Goal: Task Accomplishment & Management: Manage account settings

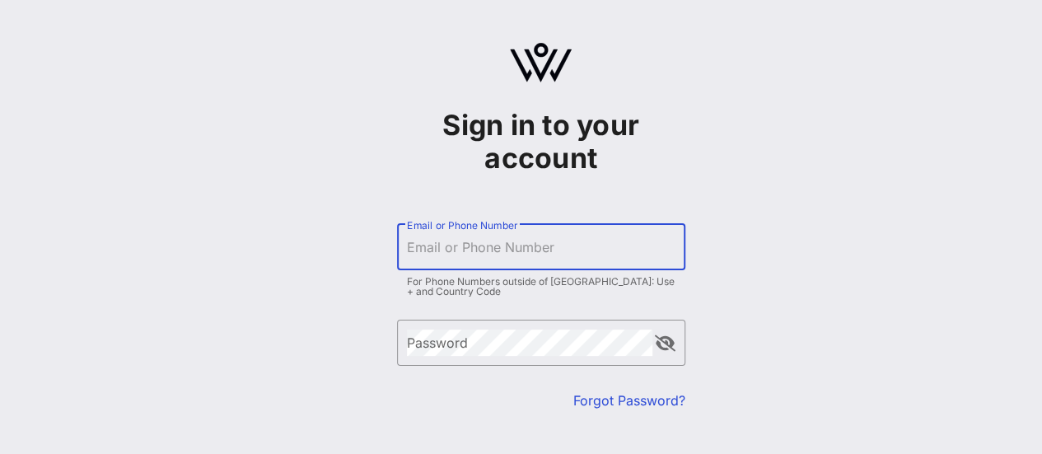
click at [488, 251] on input "Email or Phone Number" at bounding box center [541, 247] width 269 height 26
type input "[EMAIL_ADDRESS][DOMAIN_NAME]"
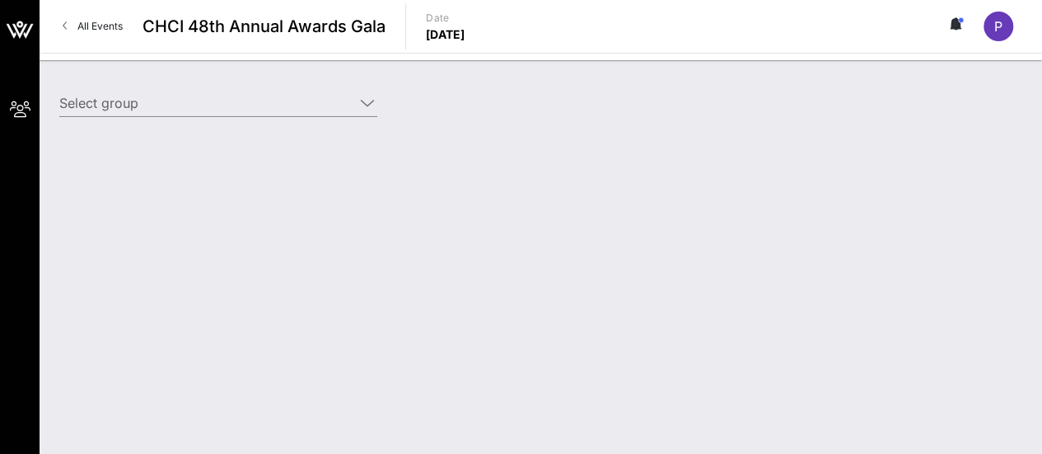
type input "Common Cause (Common Cause) [[PERSON_NAME], [EMAIL_ADDRESS][DOMAIN_NAME]]"
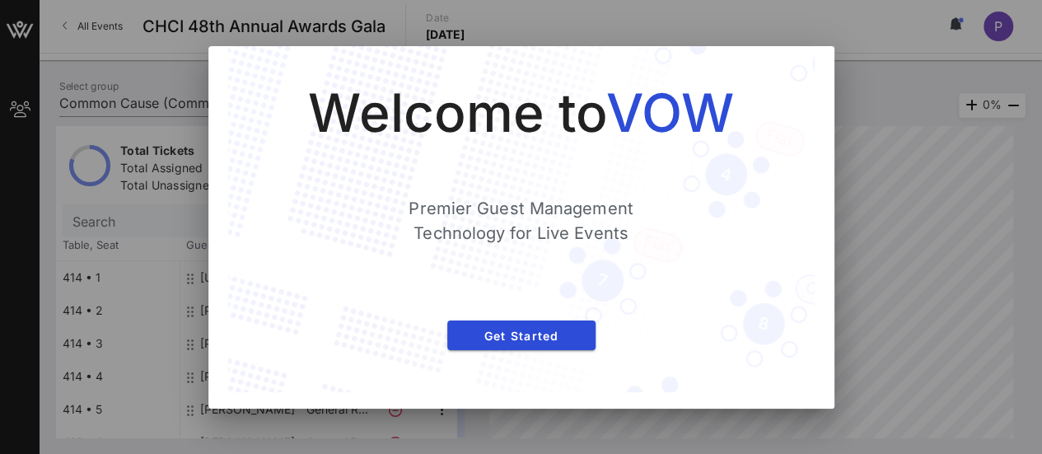
click at [816, 81] on div "Welcome to VOW Premier Guest Management Technology for Live Events Get Started" at bounding box center [521, 227] width 626 height 363
click at [538, 324] on button "Get Started" at bounding box center [521, 336] width 148 height 30
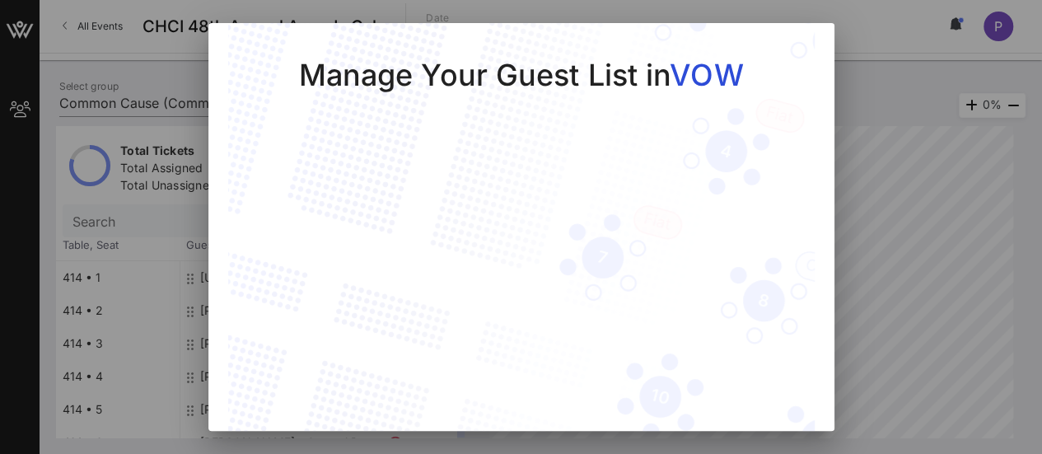
scroll to position [69, 0]
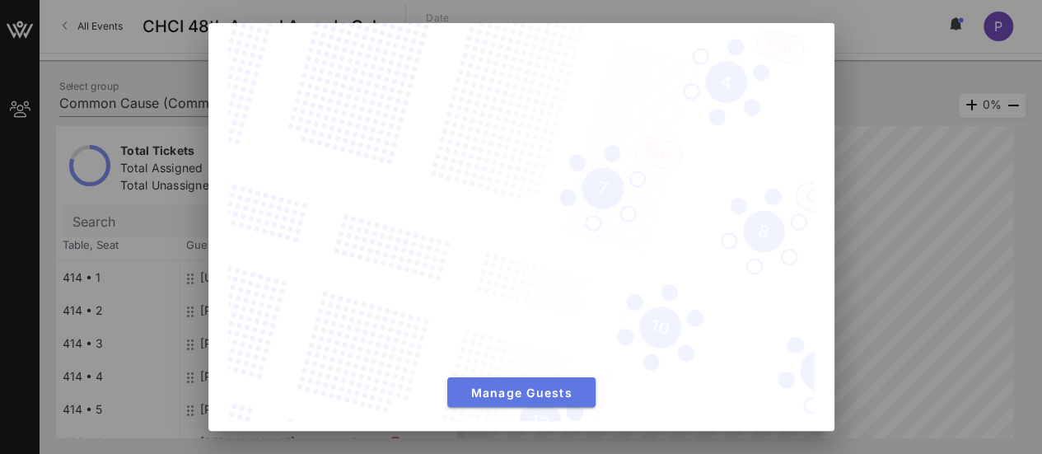
click at [549, 388] on span "Manage Guests" at bounding box center [522, 393] width 122 height 14
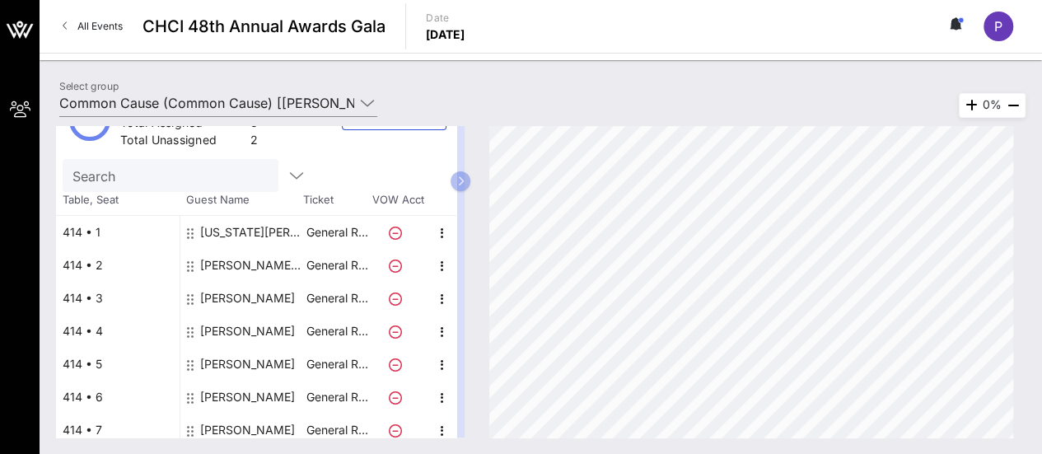
scroll to position [44, 0]
click at [438, 330] on icon "button" at bounding box center [443, 333] width 20 height 20
click at [473, 369] on div "Delete" at bounding box center [482, 369] width 33 height 13
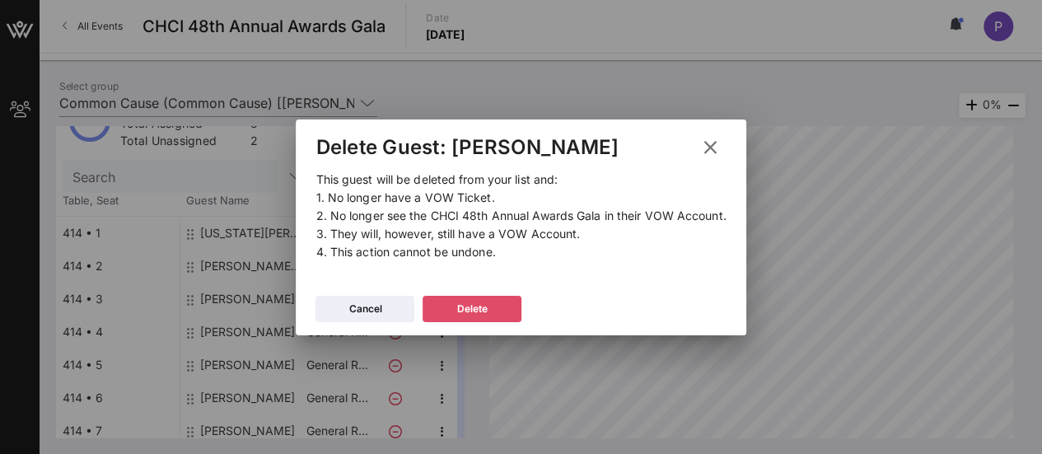
click at [493, 311] on button "Delete" at bounding box center [472, 309] width 99 height 26
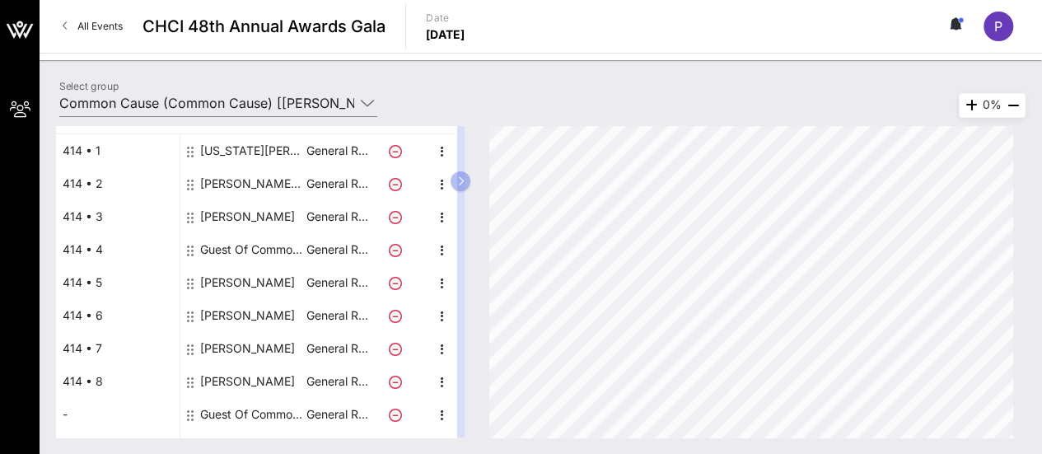
scroll to position [125, 0]
click at [442, 246] on icon "button" at bounding box center [443, 252] width 20 height 20
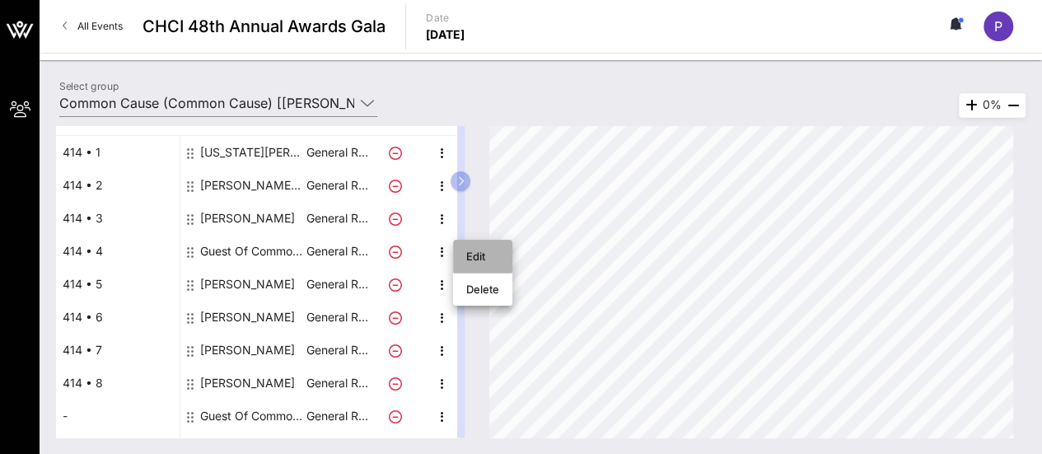
click at [474, 253] on div "Edit" at bounding box center [482, 256] width 33 height 13
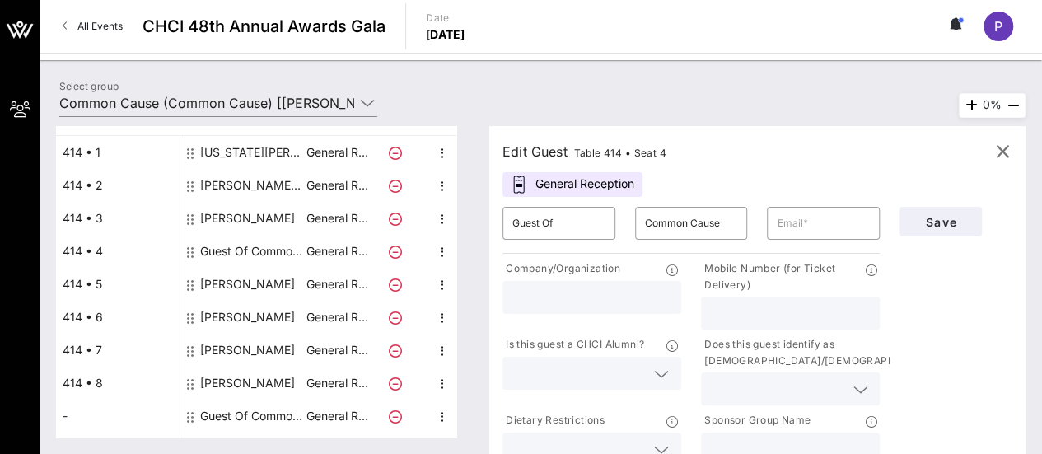
scroll to position [17, 0]
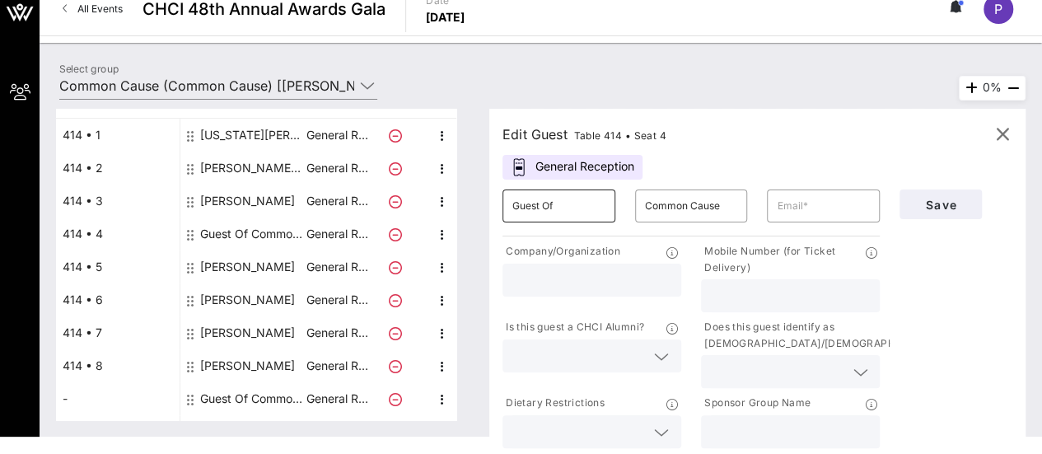
click at [552, 211] on input "Guest Of" at bounding box center [559, 206] width 93 height 26
type input "Aaron"
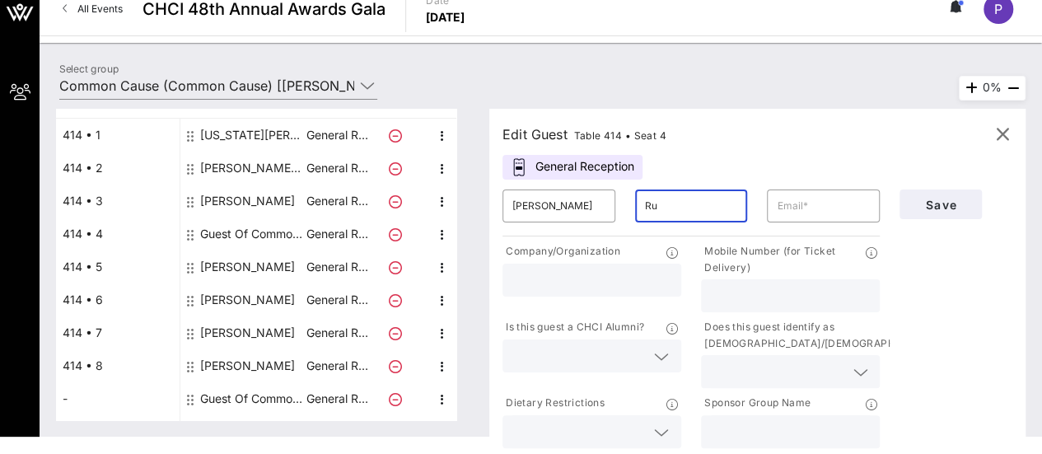
type input "R"
type input "Ruvalcaba"
click at [906, 362] on div "Save" at bounding box center [956, 316] width 133 height 272
click at [612, 275] on input "text" at bounding box center [592, 279] width 159 height 21
click at [918, 293] on div "Save" at bounding box center [956, 316] width 133 height 272
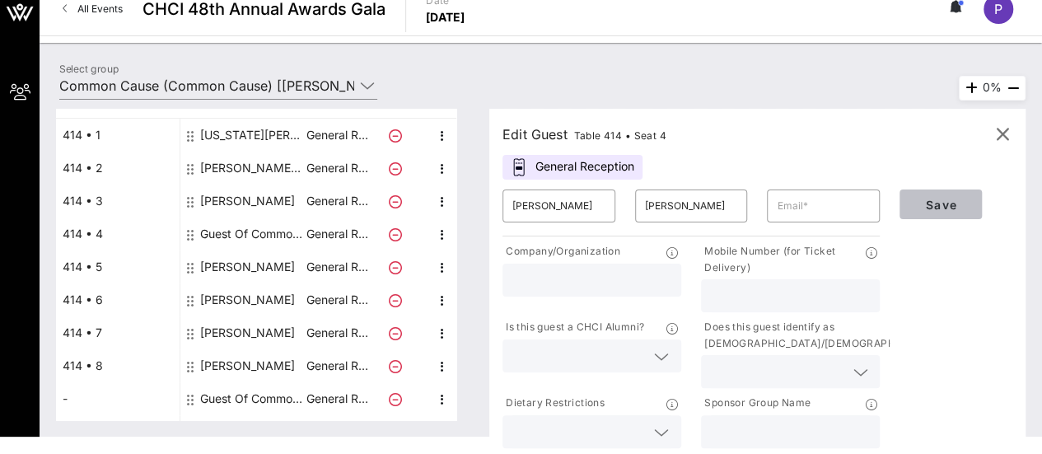
click at [956, 211] on button "Save" at bounding box center [941, 205] width 82 height 30
click at [541, 166] on div "General Reception" at bounding box center [573, 167] width 140 height 25
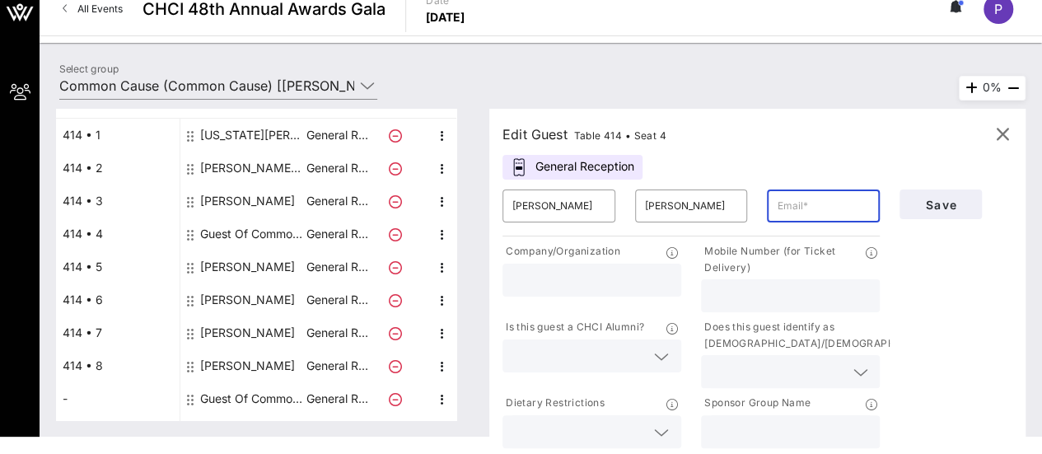
click at [795, 209] on input "text" at bounding box center [823, 206] width 93 height 26
type input "pburghard@commoncause.org"
click at [677, 338] on div "Is this guest a CHCI Alumni?" at bounding box center [592, 329] width 179 height 21
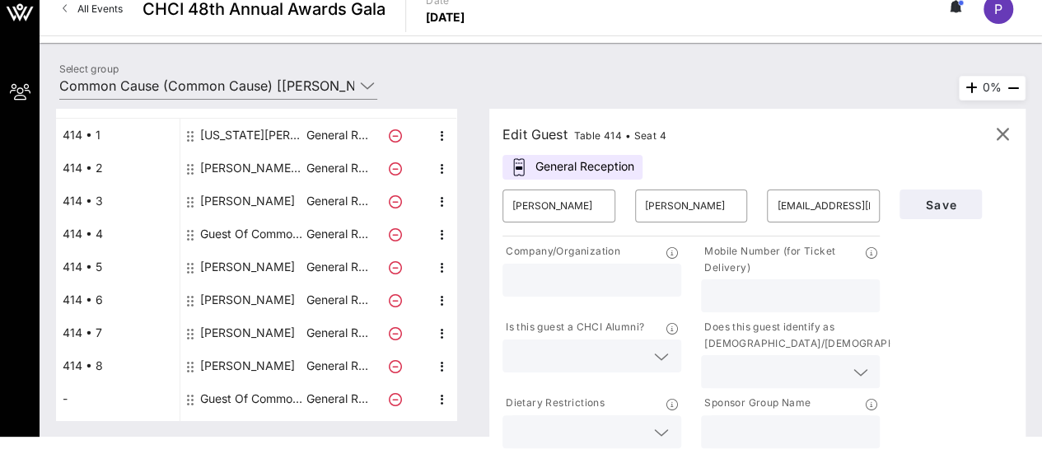
click at [654, 354] on div at bounding box center [592, 355] width 159 height 33
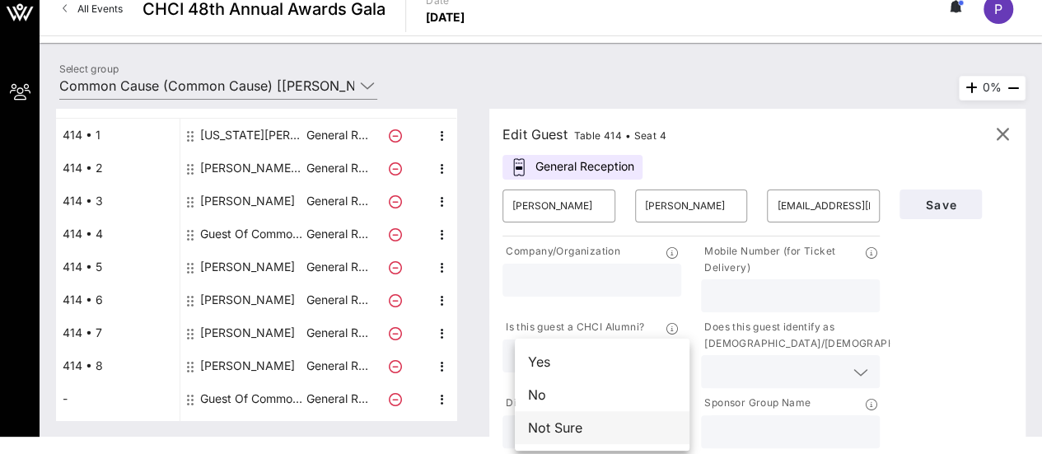
click at [583, 434] on div "Not Sure" at bounding box center [602, 427] width 175 height 33
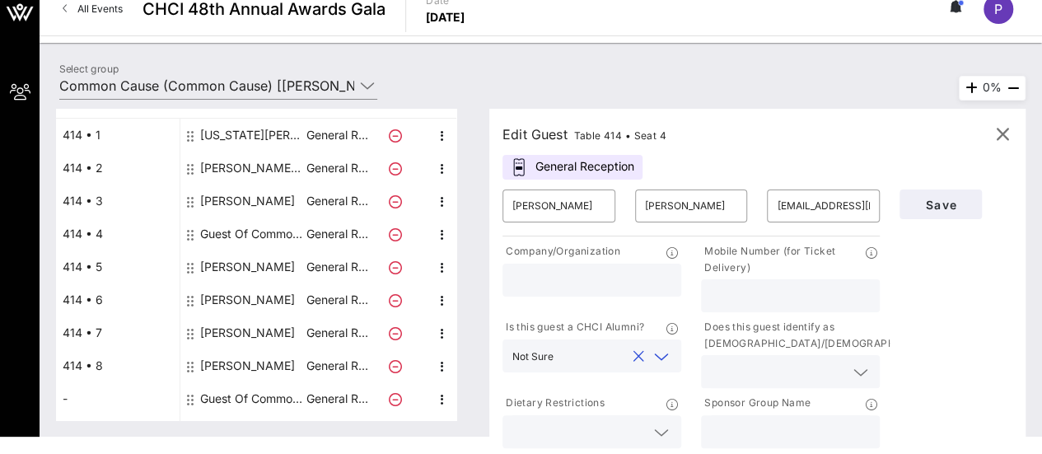
click at [804, 386] on div at bounding box center [790, 371] width 159 height 33
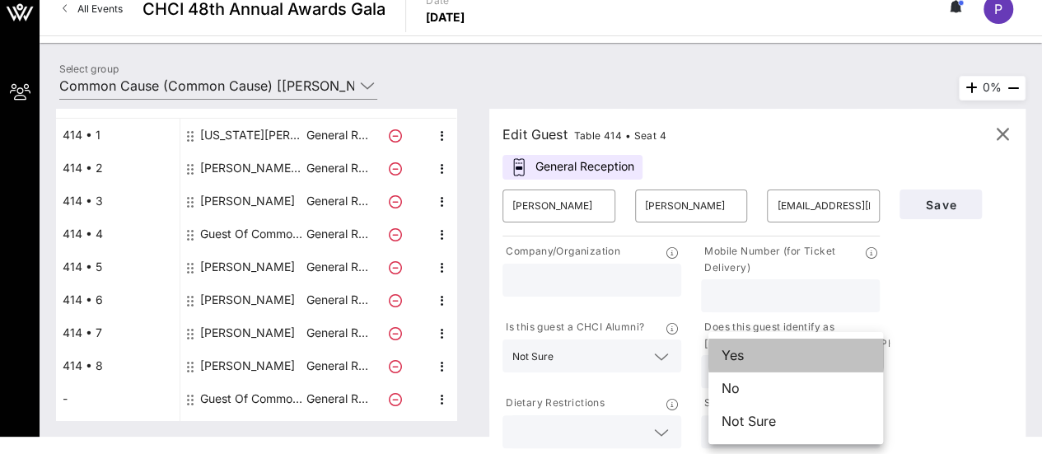
click at [786, 367] on div "Yes" at bounding box center [796, 355] width 175 height 33
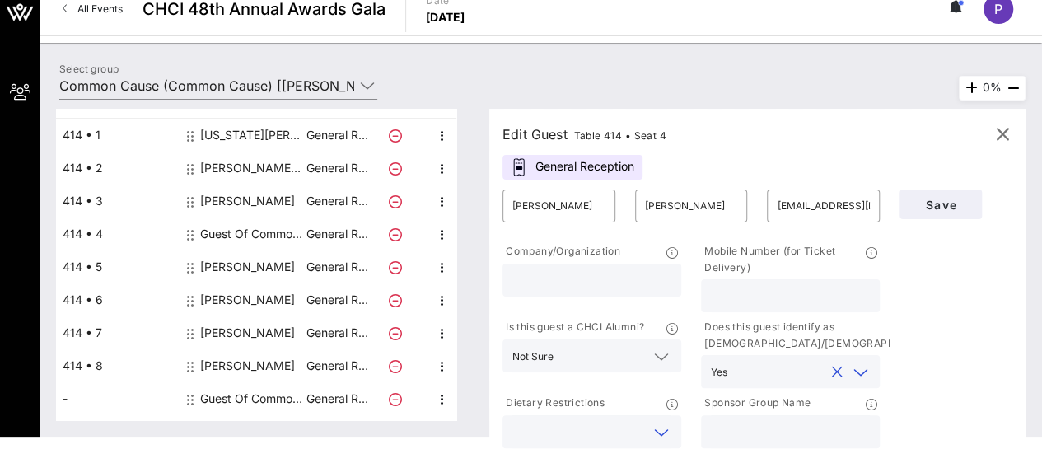
click at [628, 425] on input "text" at bounding box center [579, 431] width 133 height 21
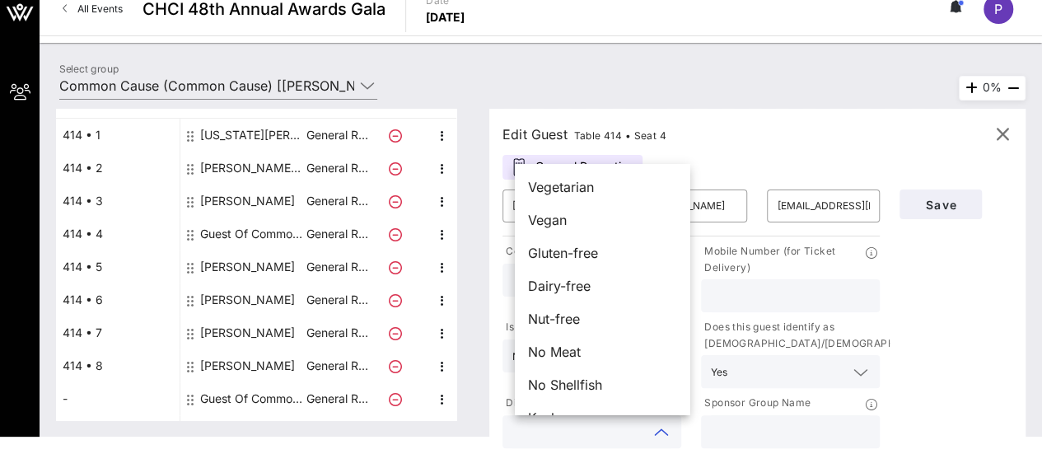
click at [809, 412] on div "Sponsor Group Name" at bounding box center [790, 405] width 179 height 21
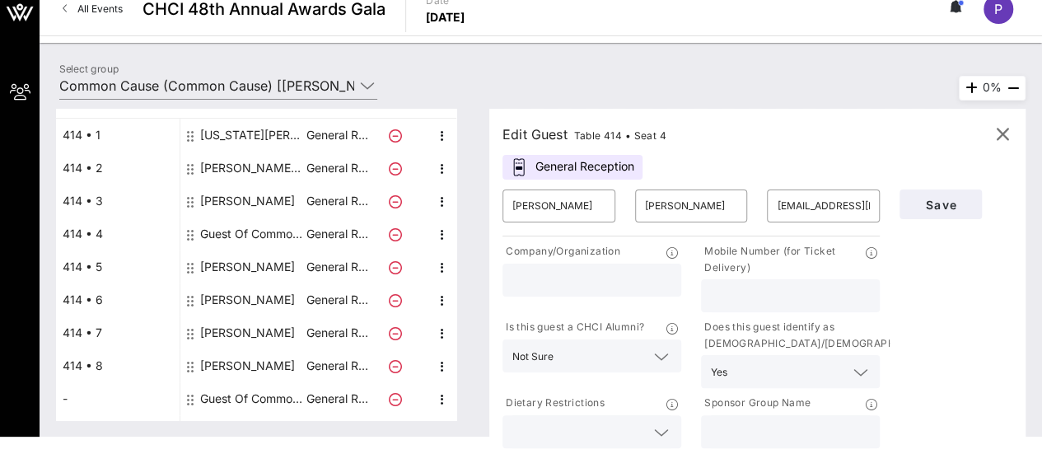
click at [793, 423] on input "text" at bounding box center [790, 431] width 159 height 21
type input "Common Cause"
click at [959, 355] on div "Save" at bounding box center [956, 316] width 133 height 272
click at [934, 205] on span "Save" at bounding box center [941, 205] width 56 height 14
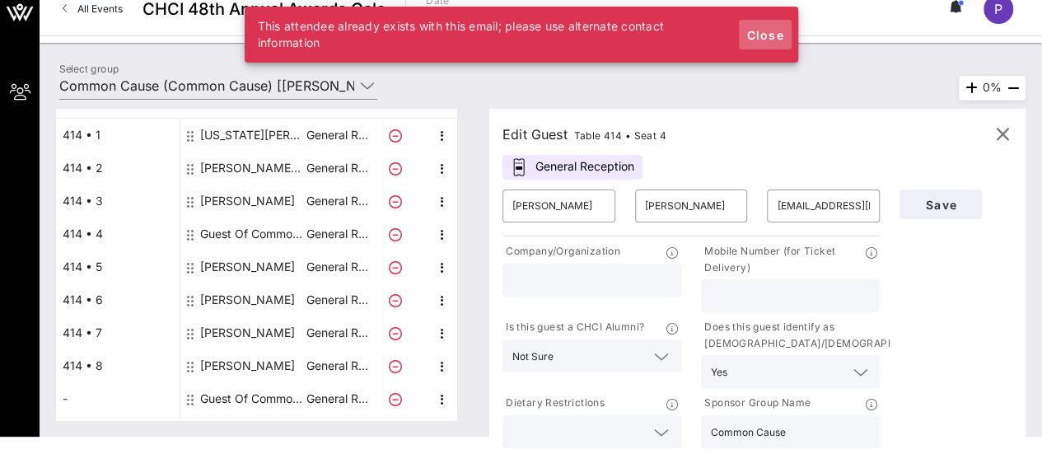
click at [770, 40] on span "Close" at bounding box center [766, 35] width 40 height 14
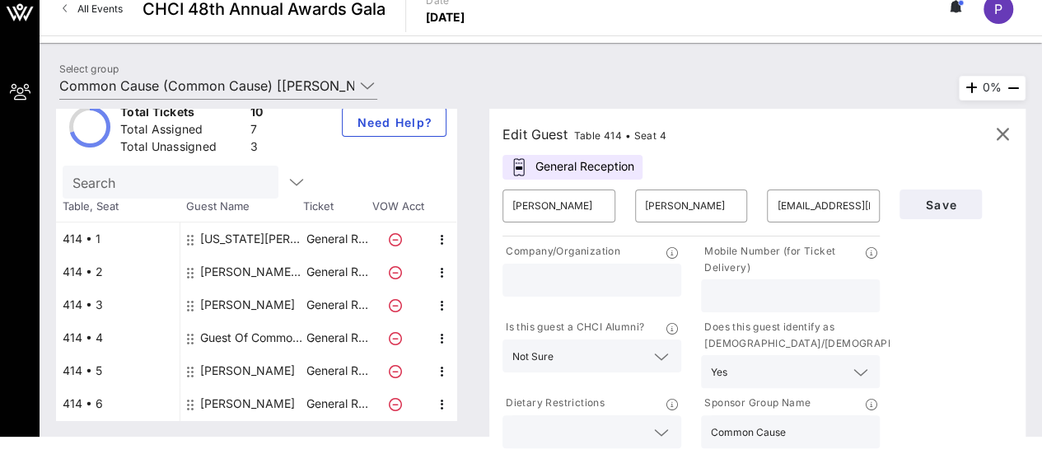
scroll to position [152, 0]
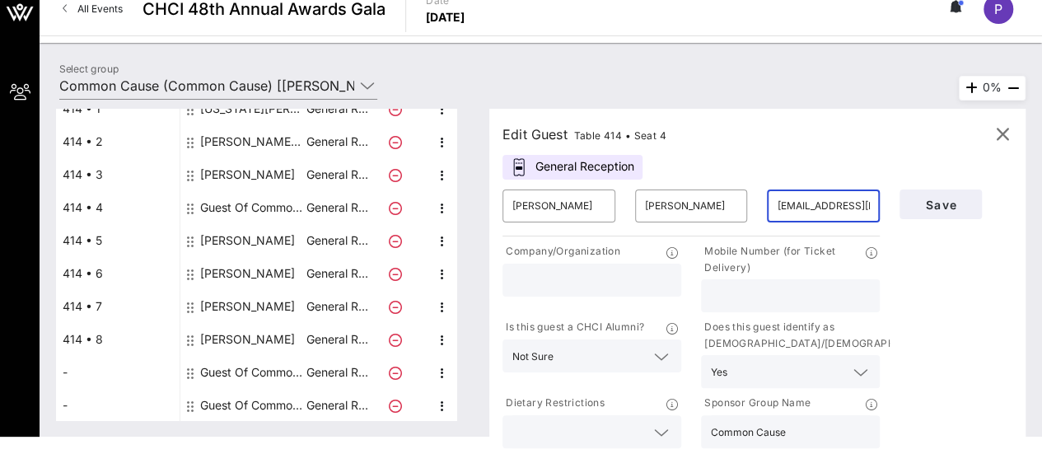
click at [809, 210] on input "pburghard@commoncause.org" at bounding box center [823, 206] width 93 height 26
click at [840, 212] on input "text" at bounding box center [823, 206] width 93 height 26
type input "ruvalcabaaron@gmail.com"
click at [1001, 313] on div "Save" at bounding box center [956, 316] width 133 height 272
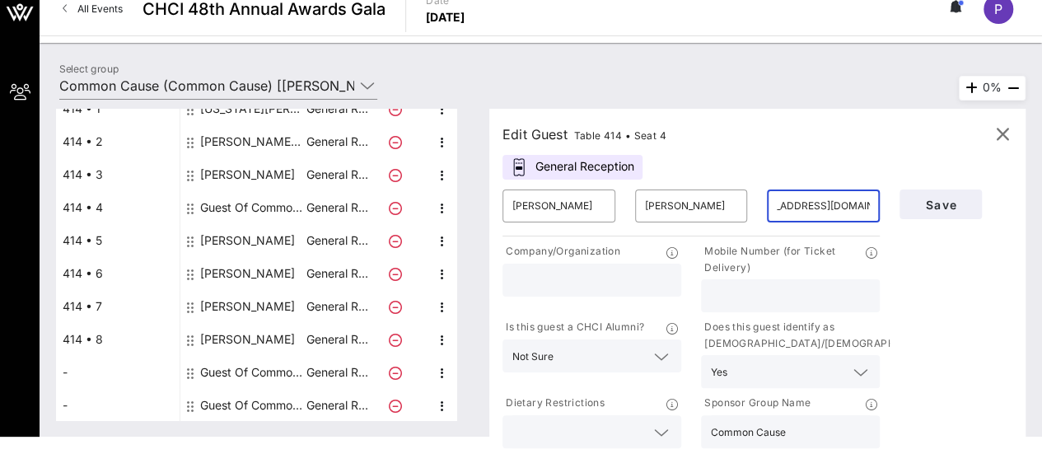
scroll to position [0, 0]
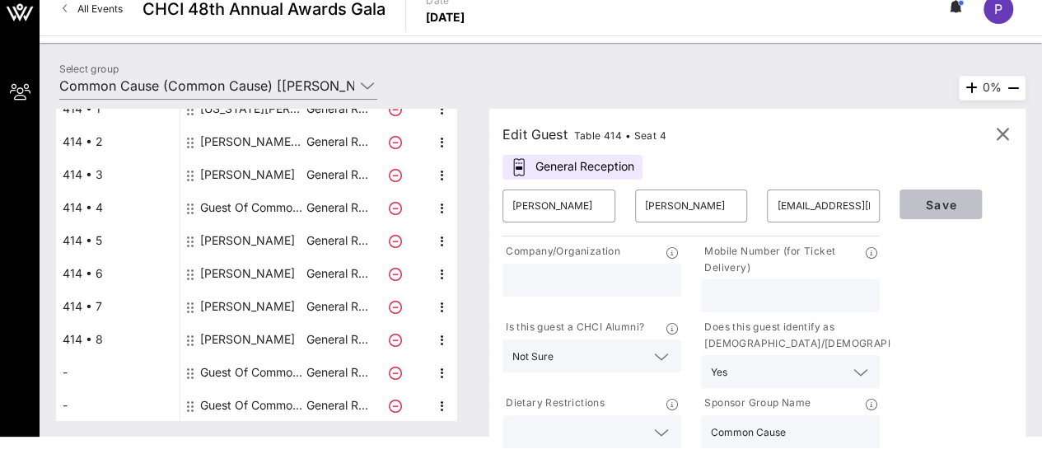
click at [938, 202] on span "Save" at bounding box center [941, 205] width 56 height 14
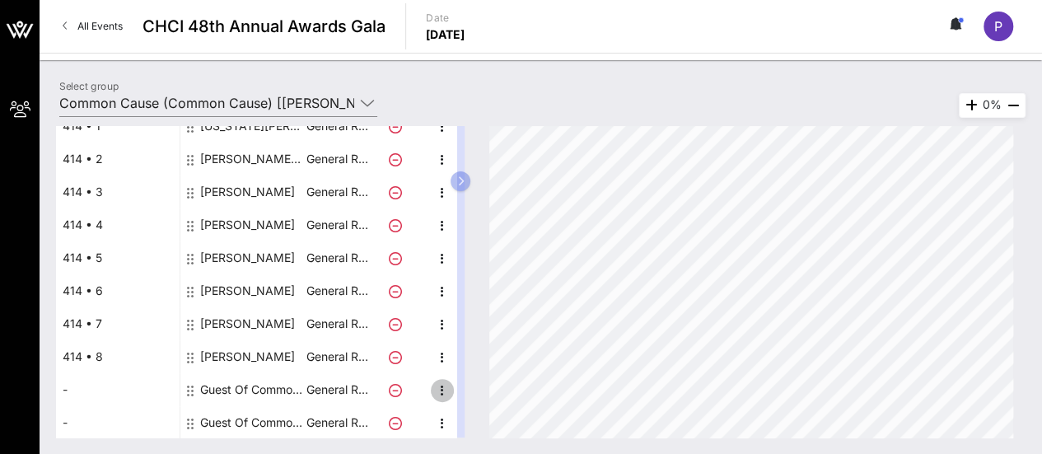
click at [439, 387] on icon "button" at bounding box center [443, 391] width 20 height 20
click at [466, 396] on div "Edit" at bounding box center [482, 393] width 33 height 13
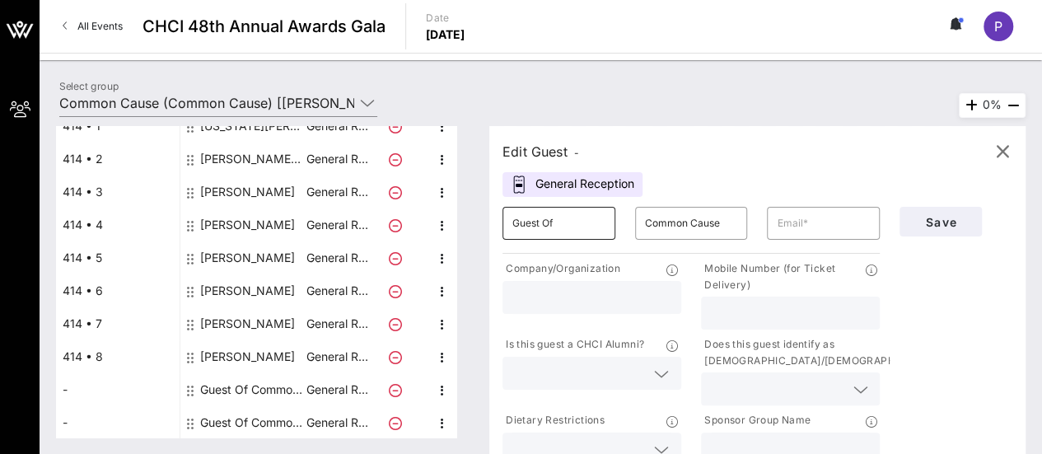
click at [579, 222] on input "Guest Of" at bounding box center [559, 223] width 93 height 26
type input "Maly"
type input "Aguilar"
type input "malyaguil22@gmail.com"
click at [610, 360] on div at bounding box center [592, 373] width 159 height 33
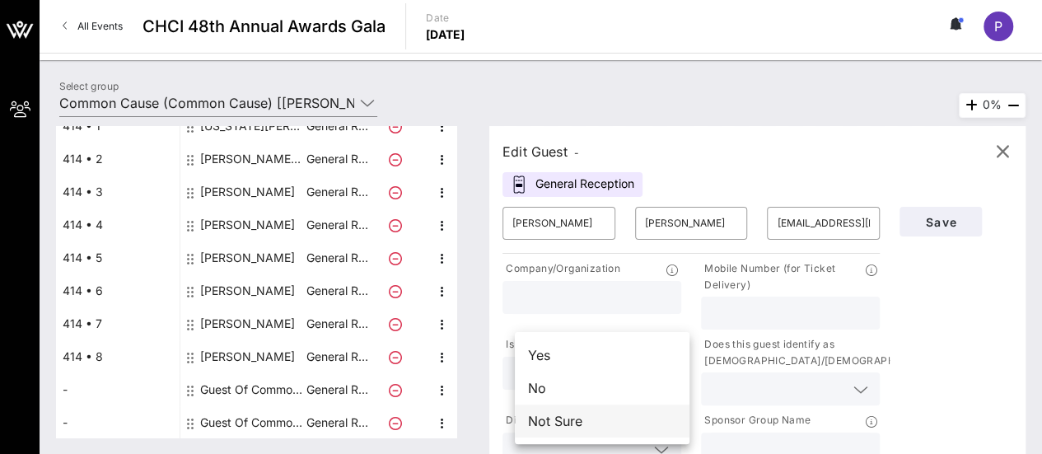
click at [604, 415] on div "Not Sure" at bounding box center [602, 421] width 175 height 33
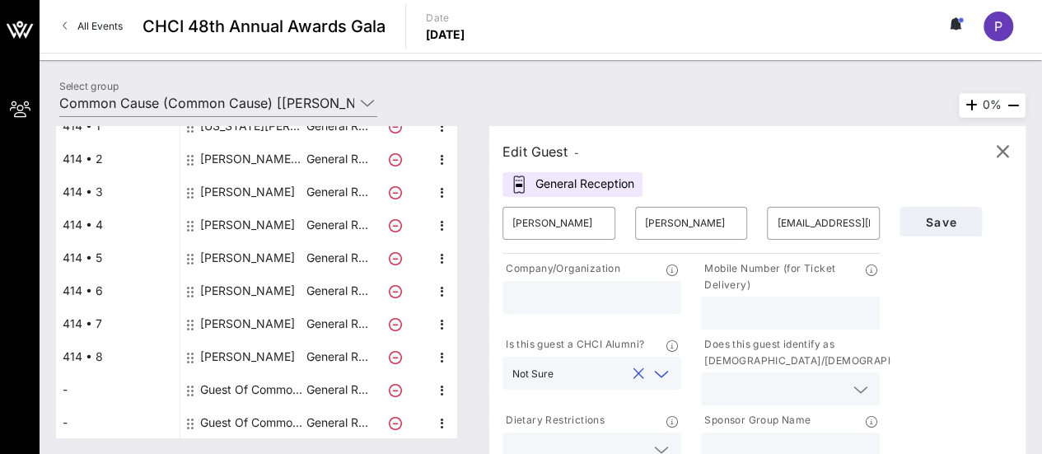
click at [796, 380] on input "text" at bounding box center [777, 388] width 133 height 21
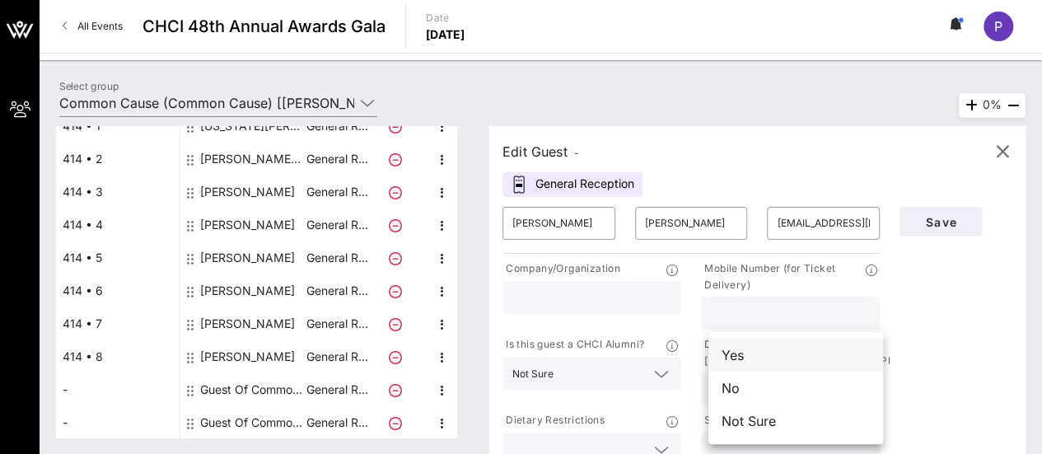
click at [775, 349] on div "Yes" at bounding box center [796, 355] width 175 height 33
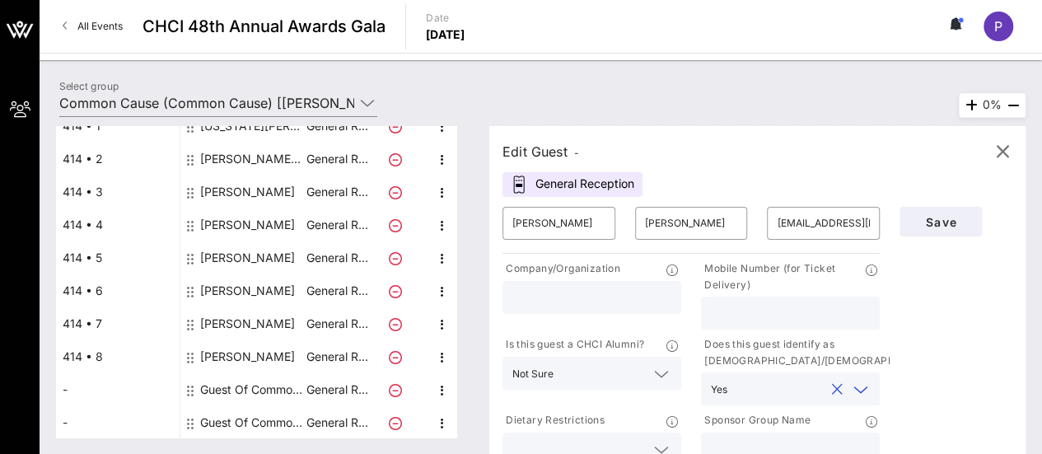
click at [644, 439] on input "text" at bounding box center [579, 448] width 133 height 21
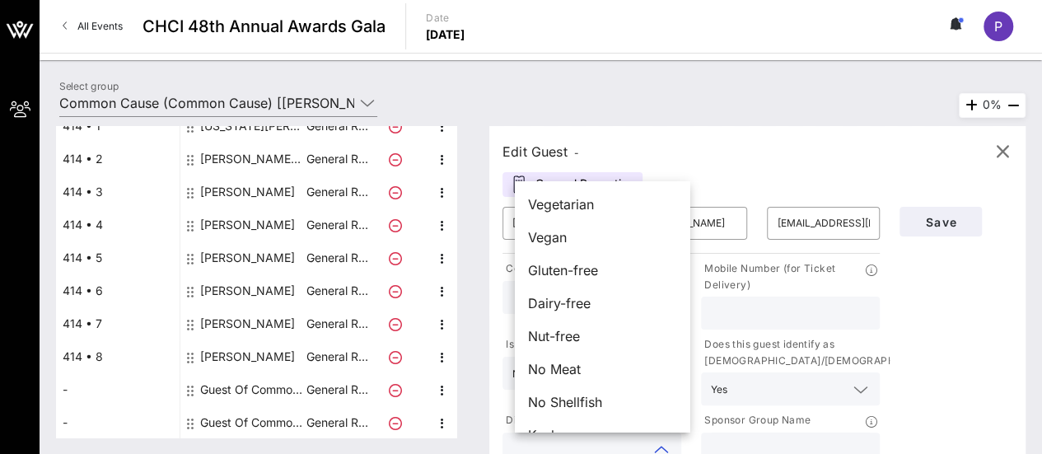
click at [770, 437] on div at bounding box center [790, 449] width 159 height 33
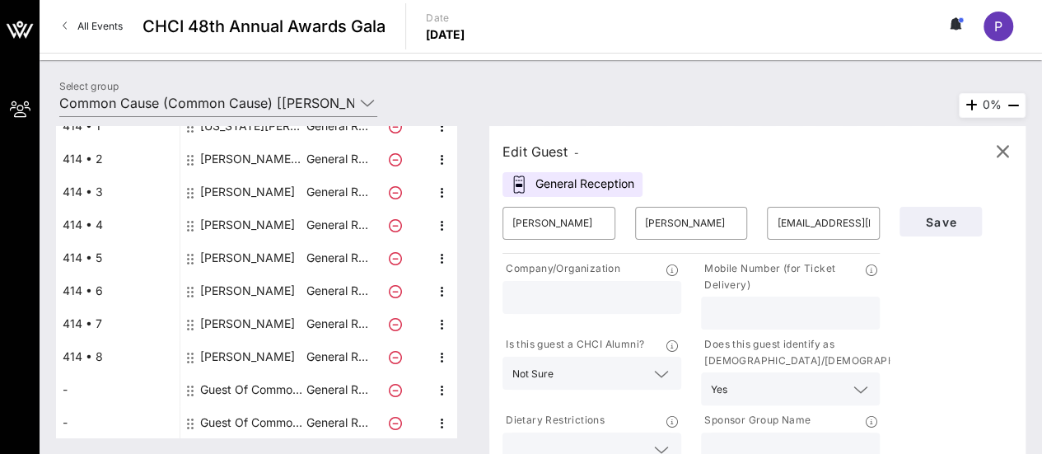
scroll to position [5, 0]
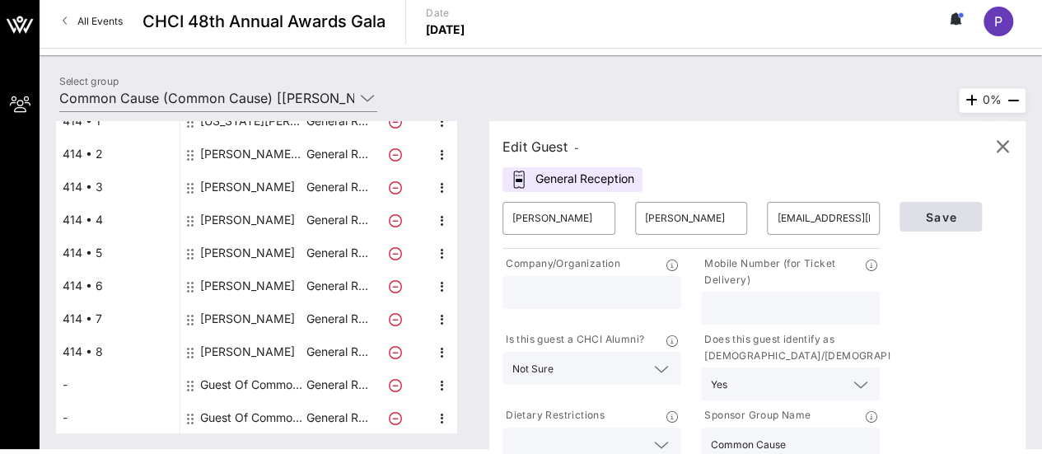
type input "Common Cause"
click at [906, 217] on button "Save" at bounding box center [941, 217] width 82 height 30
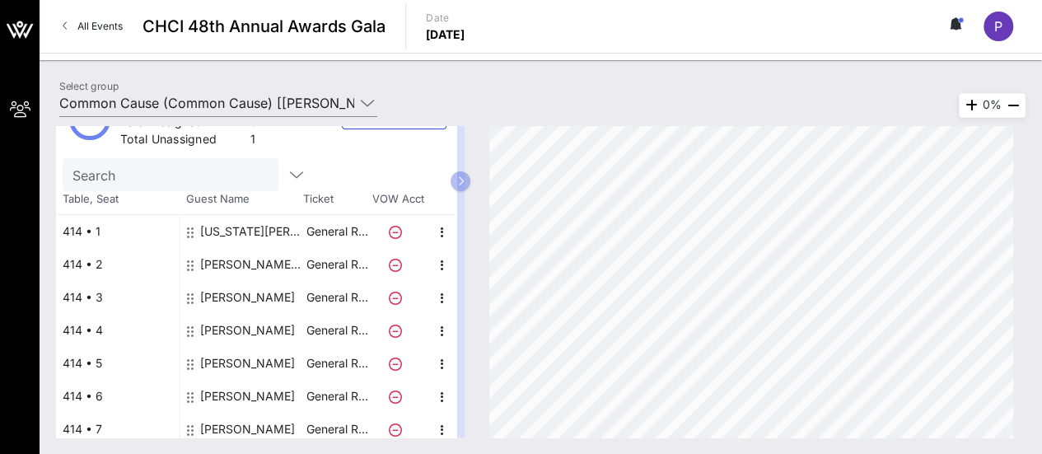
scroll to position [152, 0]
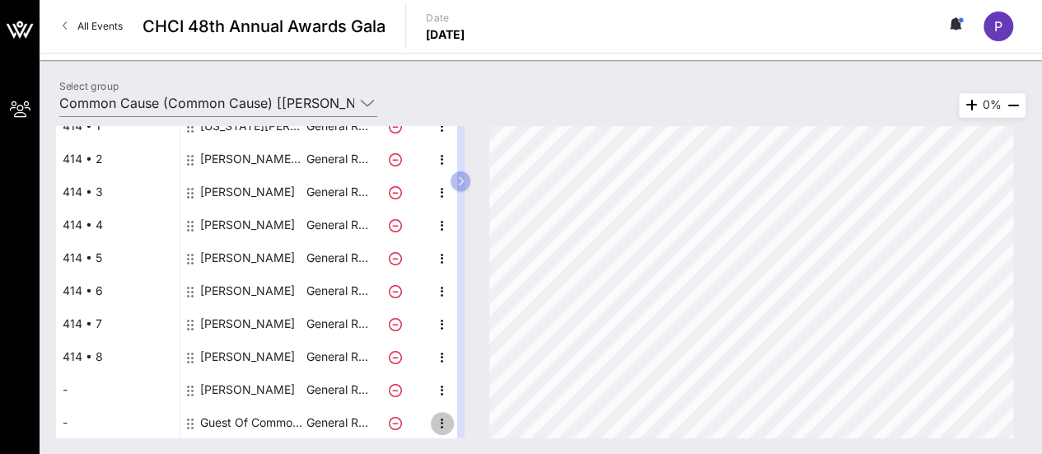
click at [439, 414] on icon "button" at bounding box center [443, 424] width 20 height 20
click at [483, 391] on div "Edit" at bounding box center [482, 394] width 33 height 13
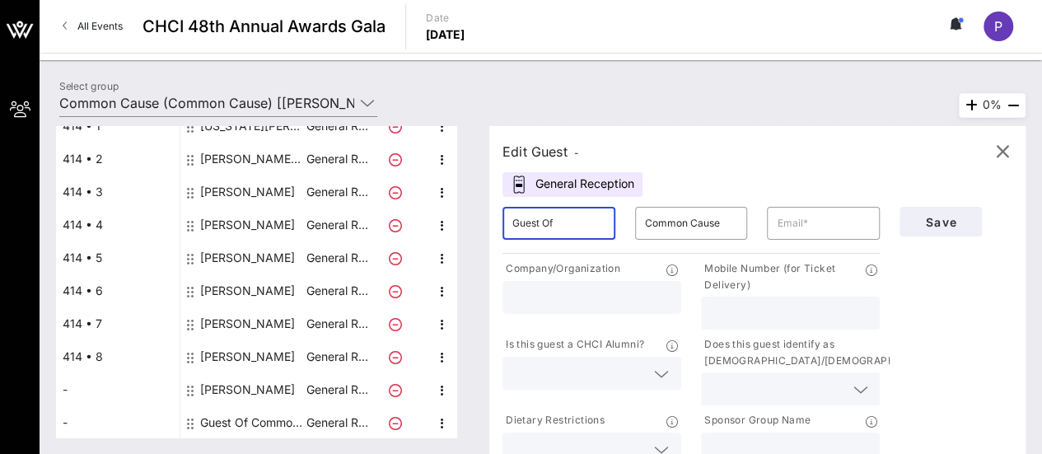
click at [571, 232] on input "Guest Of" at bounding box center [559, 223] width 93 height 26
type input "Rommel"
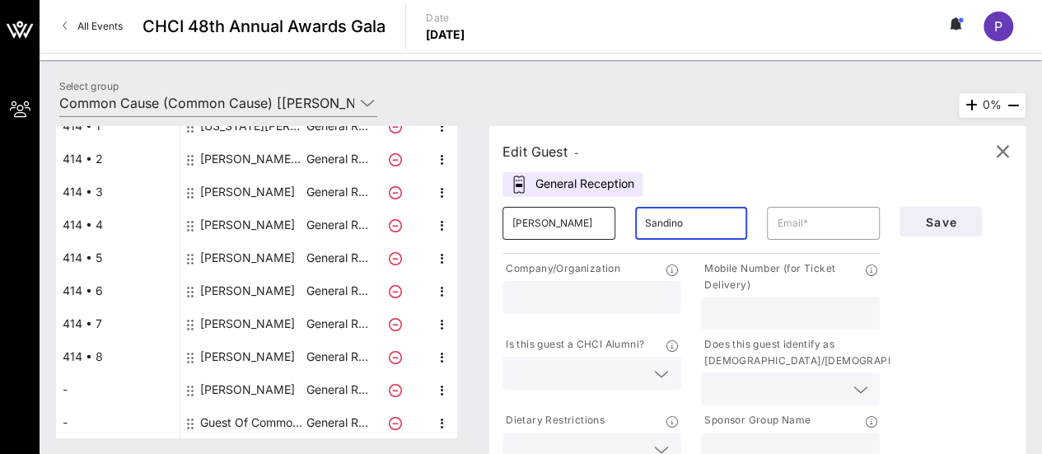
type input "Sandino"
click at [812, 218] on input "text" at bounding box center [823, 223] width 93 height 26
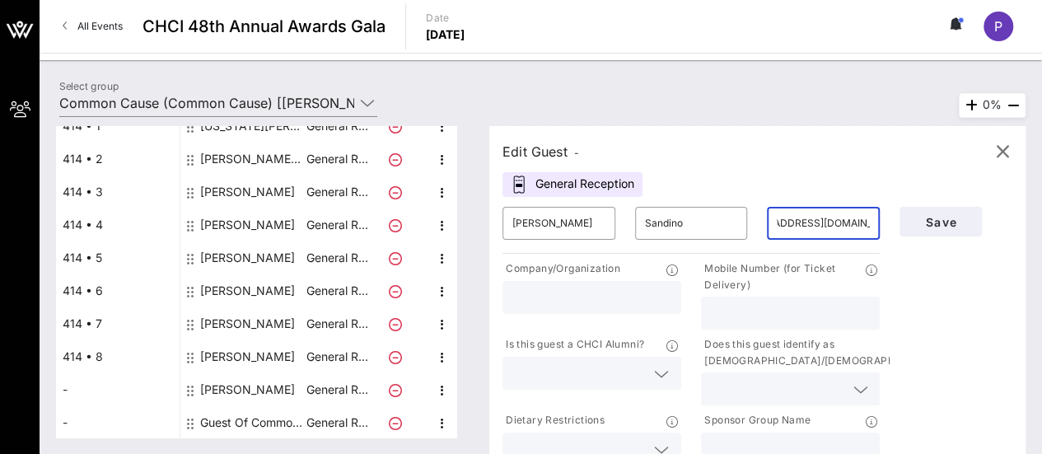
scroll to position [0, 47]
type input "rsandino@commoncause.org"
type input "Common Cause"
click at [626, 372] on input "text" at bounding box center [579, 373] width 133 height 21
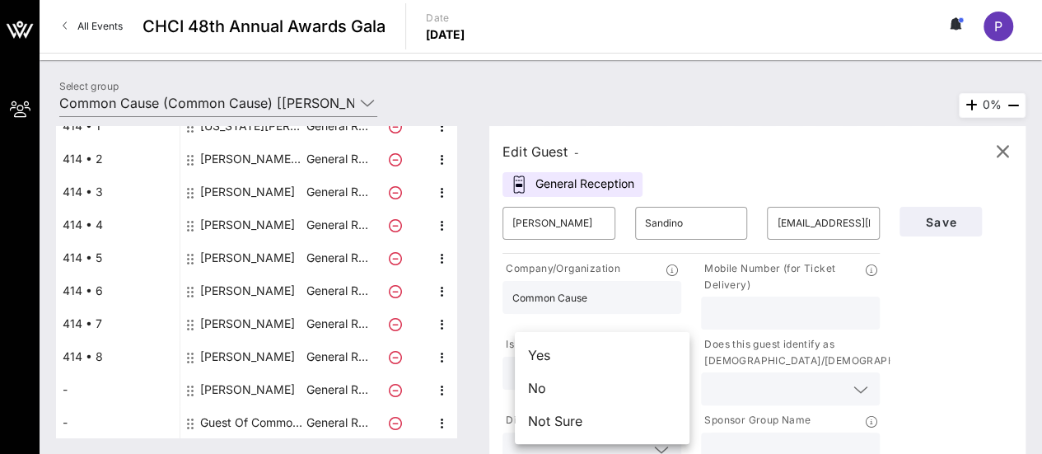
click at [580, 419] on div "Not Sure" at bounding box center [602, 421] width 175 height 33
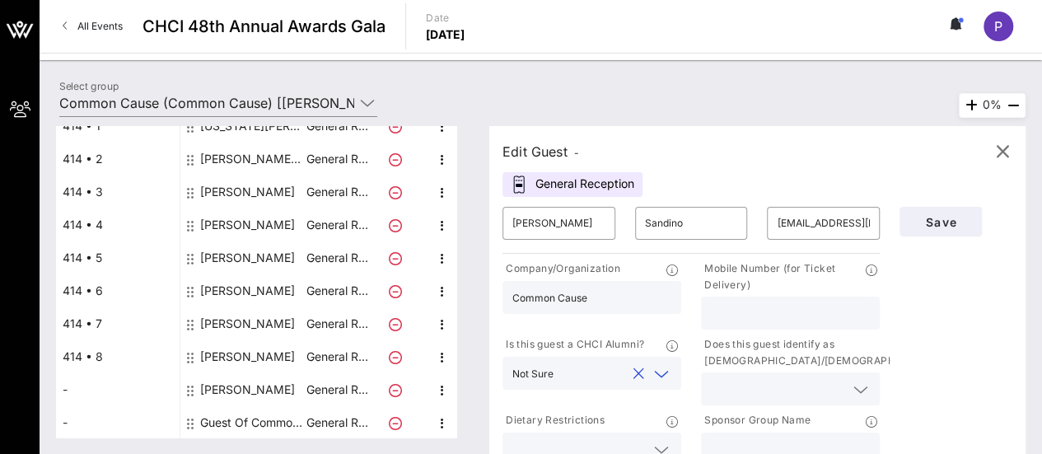
click at [732, 391] on input "text" at bounding box center [777, 388] width 133 height 21
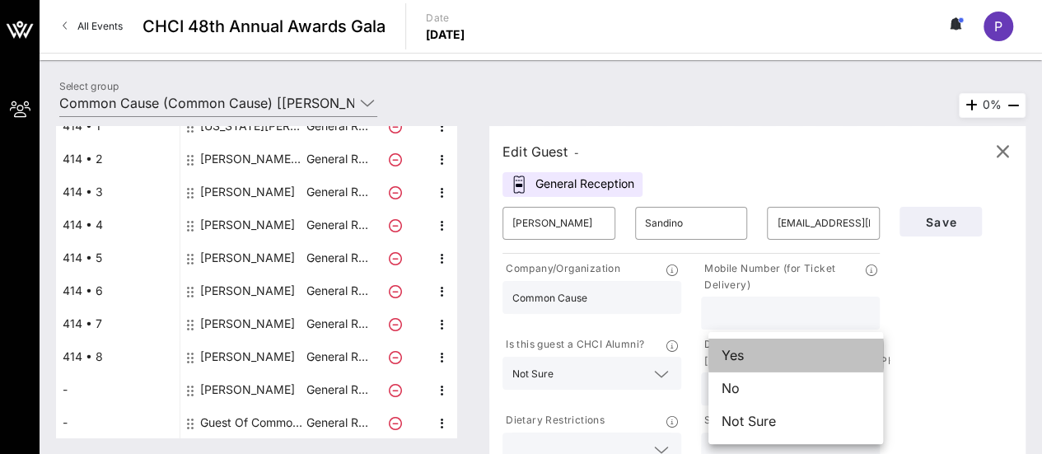
click at [763, 357] on div "Yes" at bounding box center [796, 355] width 175 height 33
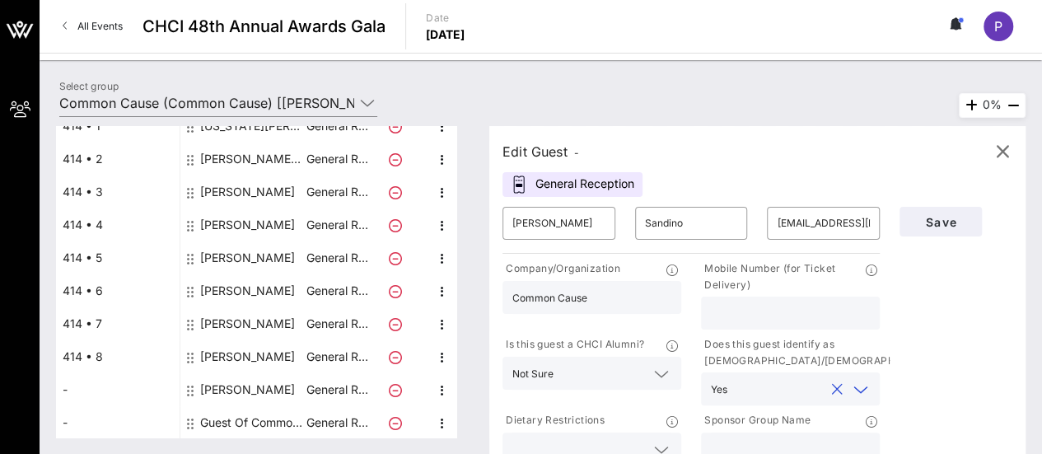
click at [663, 424] on div "Dietary Restrictions" at bounding box center [592, 422] width 179 height 21
click at [766, 438] on input "text" at bounding box center [790, 448] width 159 height 21
type input "Common Cause"
click at [928, 218] on span "Save" at bounding box center [941, 222] width 56 height 14
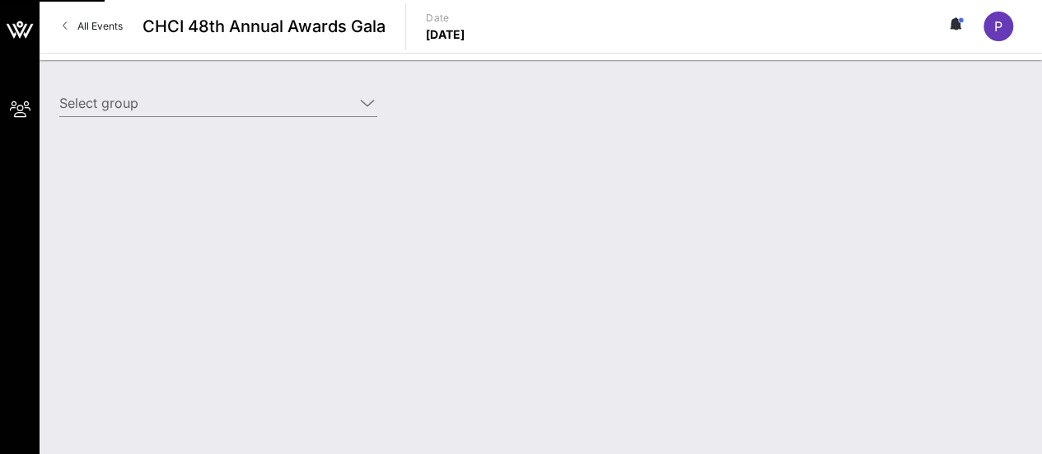
type input "Common Cause (Common Cause) [[PERSON_NAME], [EMAIL_ADDRESS][DOMAIN_NAME]]"
